Goal: Task Accomplishment & Management: Manage account settings

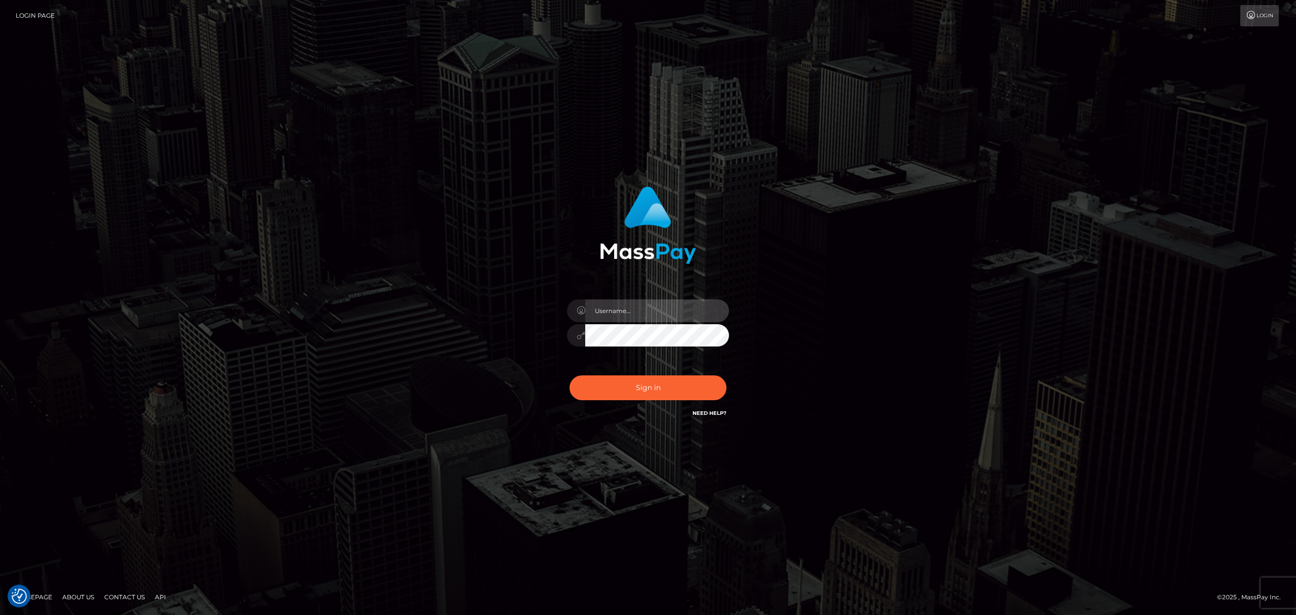
drag, startPoint x: 627, startPoint y: 315, endPoint x: 655, endPoint y: 318, distance: 28.0
click at [627, 315] on input "text" at bounding box center [657, 310] width 144 height 23
type input "Eric"
click at [658, 381] on button "Sign in" at bounding box center [648, 387] width 157 height 25
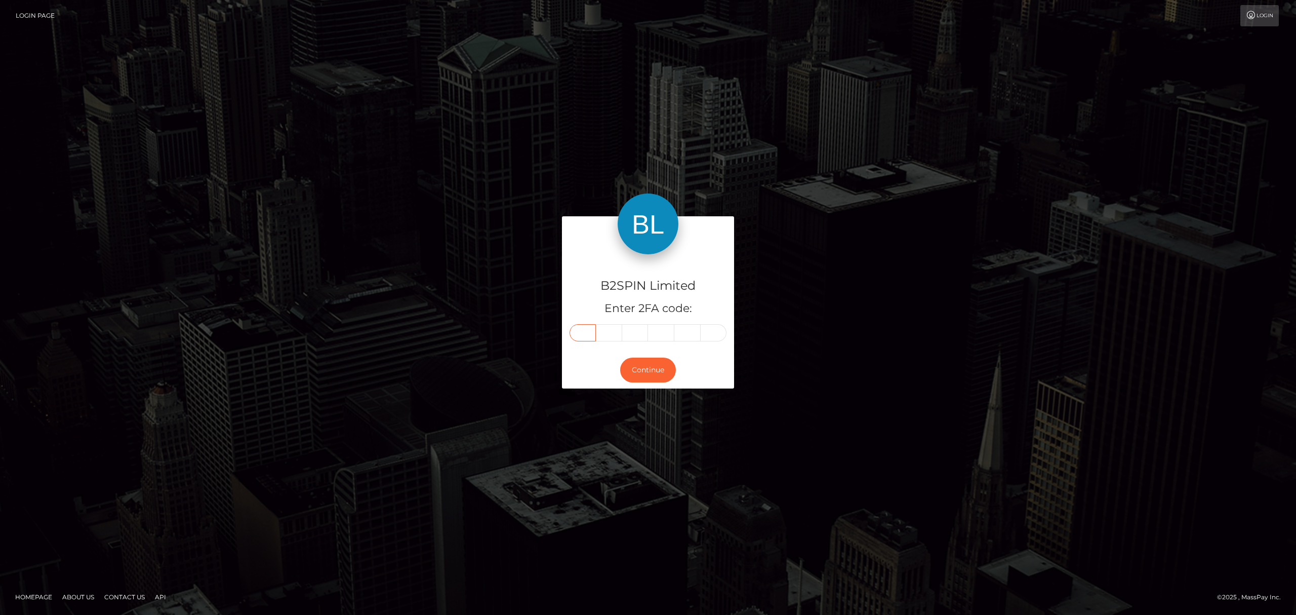
click at [579, 333] on input "text" at bounding box center [583, 332] width 26 height 17
paste input "0"
type input "0"
type input "2"
type input "1"
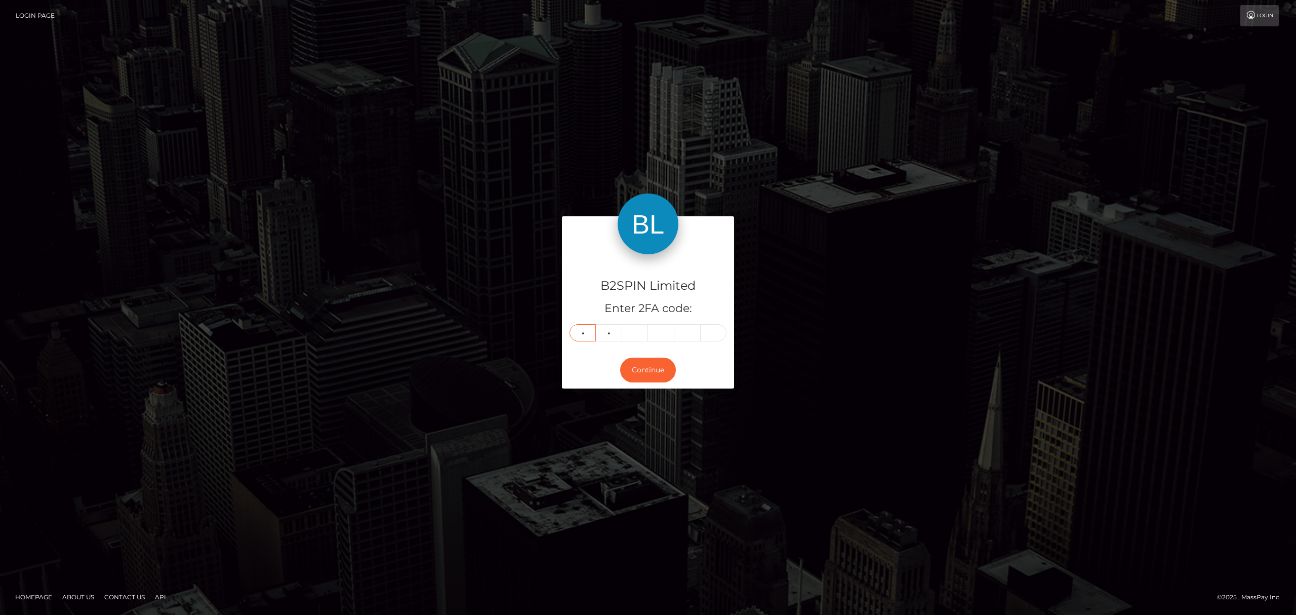
type input "1"
type input "0"
type input "1"
click at [642, 374] on button "Continue" at bounding box center [648, 369] width 56 height 25
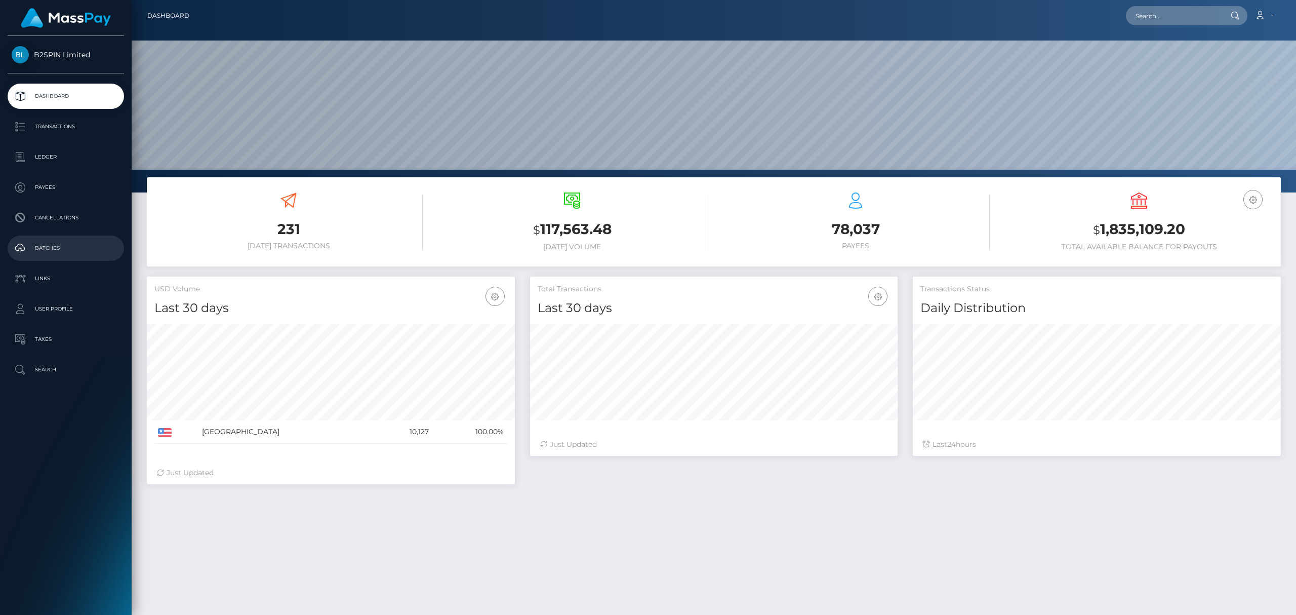
scroll to position [179, 368]
drag, startPoint x: 1163, startPoint y: 225, endPoint x: 1098, endPoint y: 233, distance: 65.8
click at [1098, 233] on h3 "$ 1,835,109.20" at bounding box center [1139, 229] width 268 height 21
copy h3 "1,835,109.20"
